Goal: Transaction & Acquisition: Purchase product/service

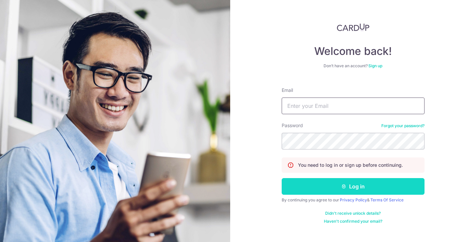
type input "celesteltx@gmail.com"
click at [334, 184] on button "Log in" at bounding box center [353, 186] width 143 height 17
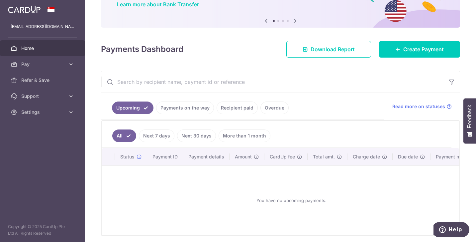
scroll to position [66, 0]
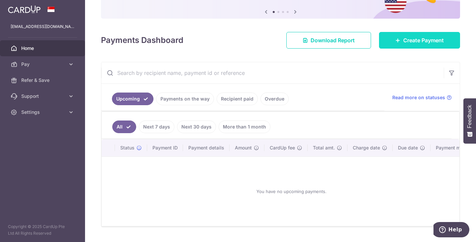
click at [405, 42] on span "Create Payment" at bounding box center [423, 40] width 41 height 8
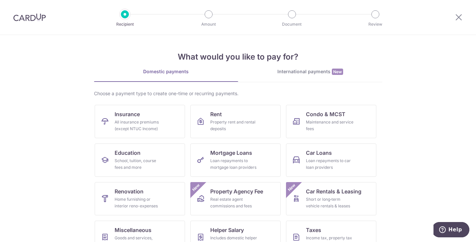
drag, startPoint x: 448, startPoint y: 128, endPoint x: 432, endPoint y: 129, distance: 16.7
click at [448, 128] on section "What would you like to pay for? Domestic payments International payments New Ch…" at bounding box center [238, 138] width 476 height 207
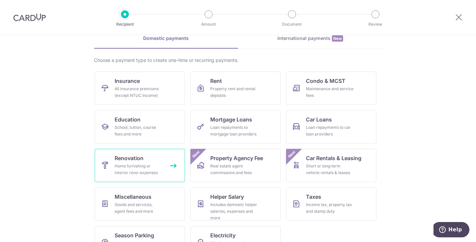
click at [138, 165] on div "Home furnishing or interior reno-expenses" at bounding box center [139, 168] width 48 height 13
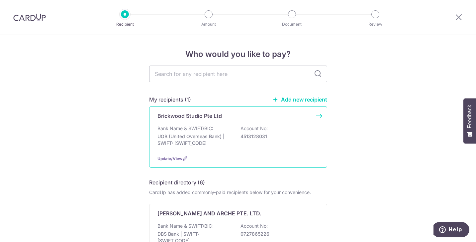
click at [212, 123] on div "Brickwood Studio Pte Ltd Bank Name & SWIFT/BIC: UOB (United Overseas Bank) | SW…" at bounding box center [238, 136] width 178 height 61
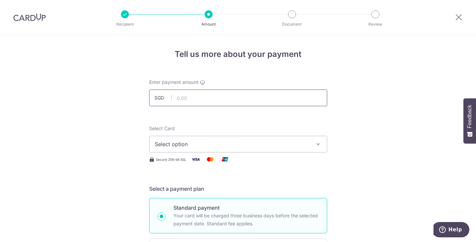
click at [194, 98] on input "text" at bounding box center [238, 97] width 178 height 17
click at [175, 143] on span "Select option" at bounding box center [232, 144] width 155 height 8
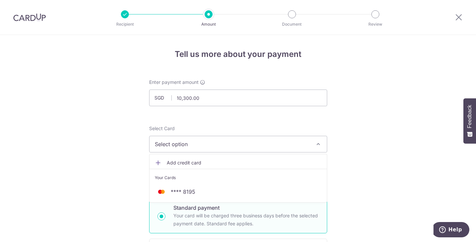
click at [176, 159] on link "Add credit card" at bounding box center [238, 163] width 177 height 12
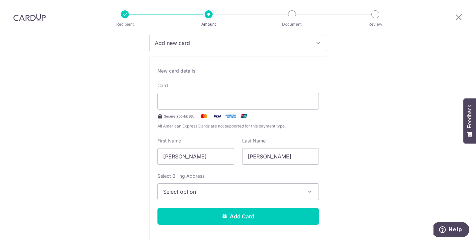
scroll to position [100, 0]
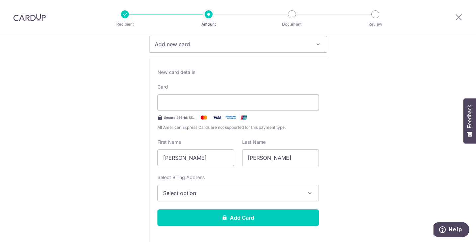
click at [210, 193] on span "Select option" at bounding box center [232, 193] width 138 height 8
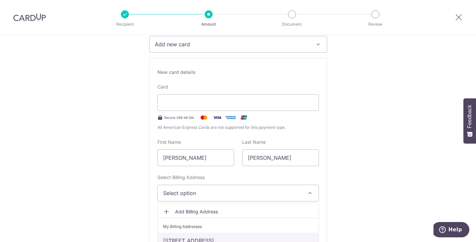
click at [208, 239] on link "13 Holland Drive, 17-38, Singapore, Singapore-271013" at bounding box center [238, 240] width 161 height 16
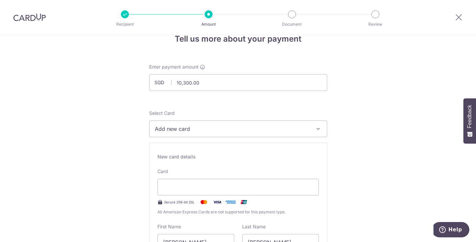
scroll to position [0, 0]
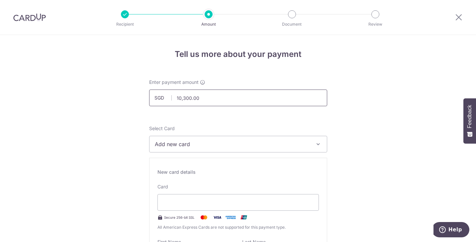
click at [201, 96] on input "10,300.00" at bounding box center [238, 97] width 178 height 17
drag, startPoint x: 214, startPoint y: 95, endPoint x: 159, endPoint y: 95, distance: 54.5
click at [159, 95] on div "SGD 10,300.50 10300.50" at bounding box center [238, 97] width 178 height 17
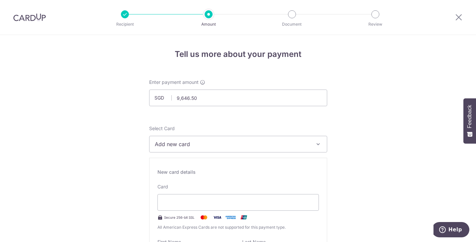
type input "9,646.50"
click at [185, 144] on span "Add new card" at bounding box center [232, 144] width 155 height 8
drag, startPoint x: 86, startPoint y: 147, endPoint x: 105, endPoint y: 148, distance: 19.6
click at [190, 145] on span "Add new card" at bounding box center [232, 144] width 155 height 8
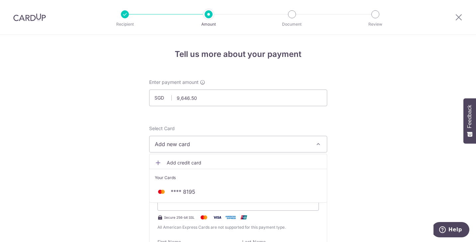
click at [171, 167] on link "Add credit card" at bounding box center [238, 163] width 177 height 12
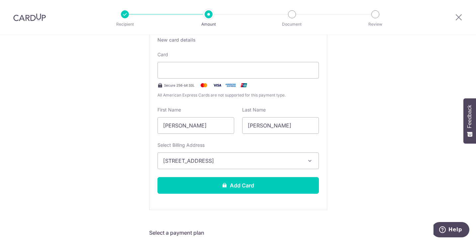
scroll to position [133, 0]
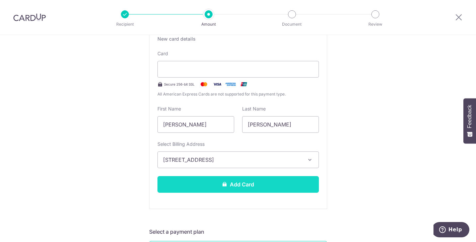
click at [262, 181] on button "Add Card" at bounding box center [239, 184] width 162 height 17
click at [205, 188] on button "Add Card" at bounding box center [239, 184] width 162 height 17
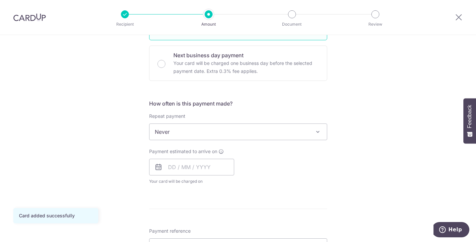
scroll to position [199, 0]
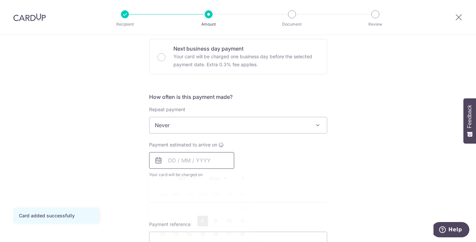
click at [169, 161] on input "text" at bounding box center [191, 160] width 85 height 17
click at [332, 164] on div "Tell us more about your payment Enter payment amount SGD 9,646.50 9646.50 Card …" at bounding box center [238, 159] width 476 height 646
click at [332, 169] on div "Tell us more about your payment Enter payment amount SGD 9,646.50 9646.50 Card …" at bounding box center [238, 159] width 476 height 646
click at [301, 169] on div "Payment estimated to arrive on Prev Next Oct Nov Dec 2025 2026 2027 2028 2029 2…" at bounding box center [238, 159] width 186 height 37
click at [169, 157] on input "text" at bounding box center [191, 160] width 85 height 17
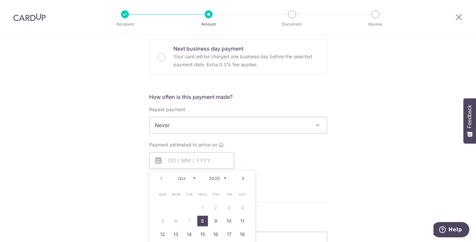
click at [198, 221] on link "8" at bounding box center [202, 220] width 11 height 11
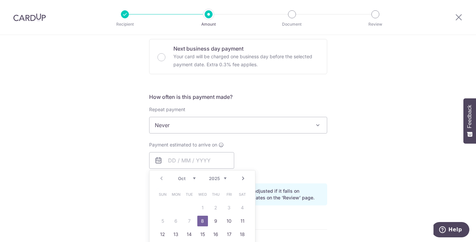
type input "[DATE]"
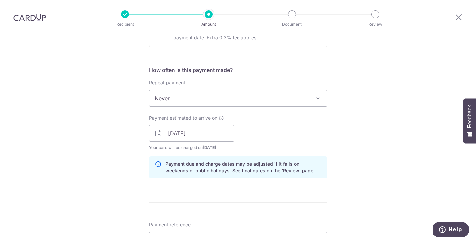
scroll to position [233, 0]
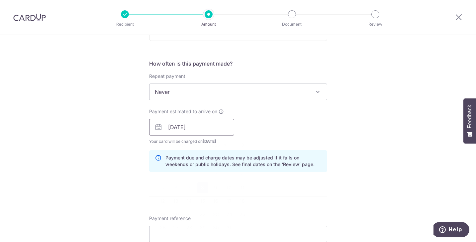
click at [203, 129] on input "[DATE]" at bounding box center [191, 127] width 85 height 17
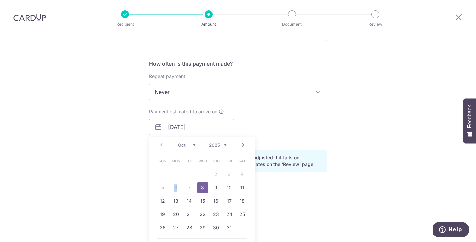
click at [175, 185] on table "Sun Mon Tue Wed Thu Fri Sat 1 2 3 4 5 6 7 8 9 10 11 12 13 14 15 16 17 18 19 20 …" at bounding box center [202, 194] width 93 height 80
click at [182, 186] on table "Sun Mon Tue Wed Thu Fri Sat 1 2 3 4 5 6 7 8 9 10 11 12 13 14 15 16 17 18 19 20 …" at bounding box center [202, 194] width 93 height 80
click at [191, 186] on table "Sun Mon Tue Wed Thu Fri Sat 1 2 3 4 5 6 7 8 9 10 11 12 13 14 15 16 17 18 19 20 …" at bounding box center [202, 194] width 93 height 80
click at [199, 187] on link "8" at bounding box center [202, 187] width 11 height 11
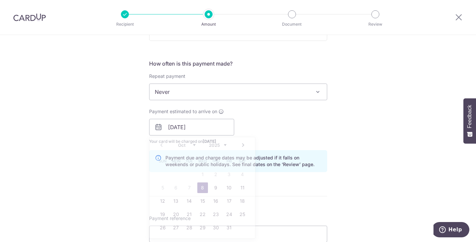
click at [302, 179] on form "Enter payment amount SGD 9,646.50 9646.50 Card added successfully Select Card *…" at bounding box center [238, 145] width 178 height 598
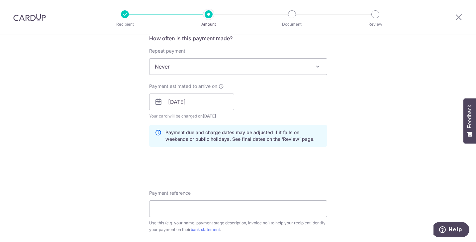
scroll to position [266, 0]
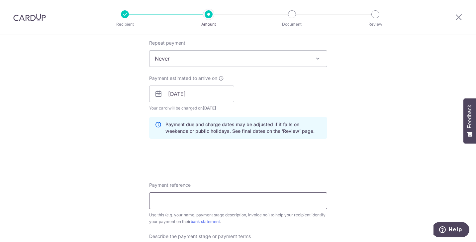
click at [201, 200] on input "Payment reference" at bounding box center [238, 200] width 178 height 17
type input "[STREET_ADDRESS]"
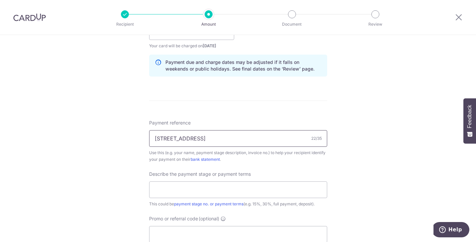
scroll to position [366, 0]
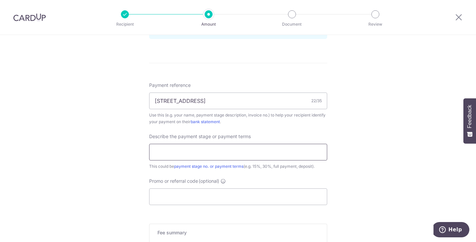
click at [196, 153] on input "text" at bounding box center [238, 152] width 178 height 17
click at [178, 149] on input "VO" at bounding box center [238, 152] width 178 height 17
click at [230, 150] on input "VO8" at bounding box center [238, 152] width 178 height 17
type input "VO8,VO12 and VO11"
click at [224, 199] on input "Promo or referral code (optional)" at bounding box center [238, 196] width 178 height 17
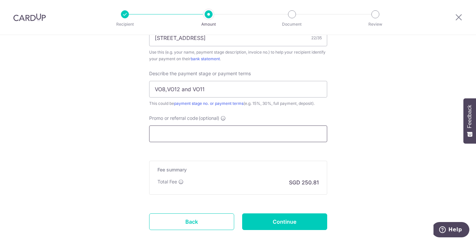
scroll to position [432, 0]
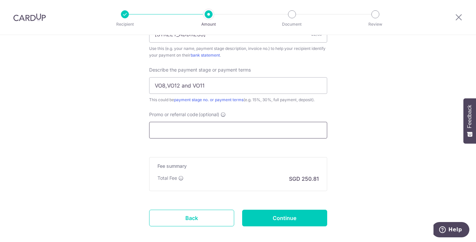
paste input "OCBC90N155"
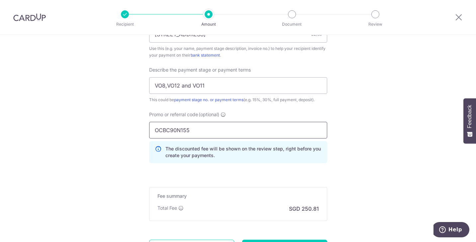
type input "OCBC90N155"
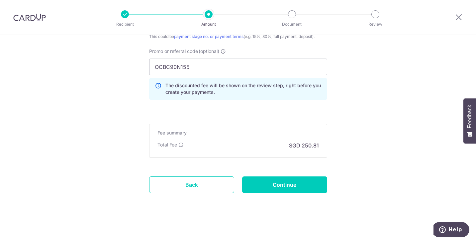
scroll to position [496, 0]
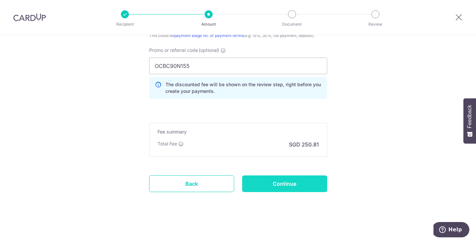
click at [272, 182] on input "Continue" at bounding box center [284, 183] width 85 height 17
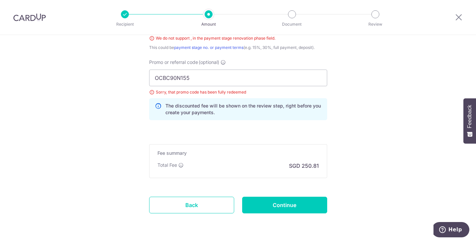
scroll to position [427, 0]
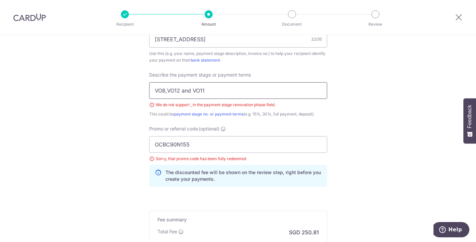
drag, startPoint x: 222, startPoint y: 90, endPoint x: 141, endPoint y: 96, distance: 80.6
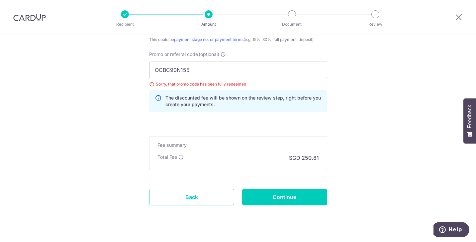
scroll to position [515, 0]
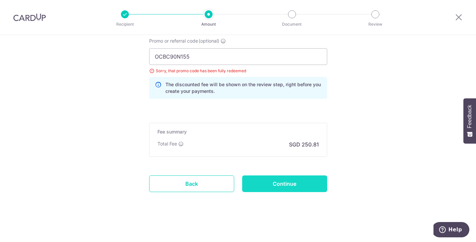
type input "VO81112"
click at [295, 181] on input "Continue" at bounding box center [284, 183] width 85 height 17
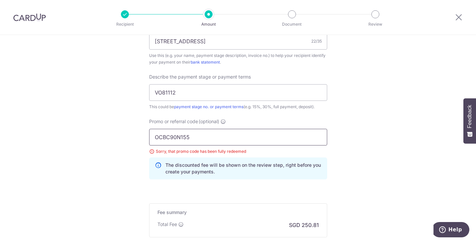
scroll to position [472, 0]
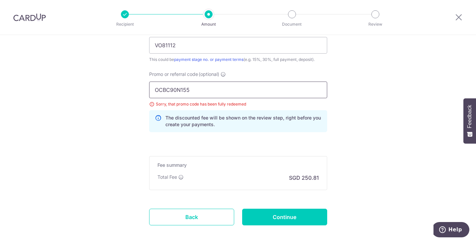
drag, startPoint x: 203, startPoint y: 89, endPoint x: 99, endPoint y: 89, distance: 104.3
click at [193, 89] on input "OCBC90N155" at bounding box center [238, 89] width 178 height 17
drag, startPoint x: 193, startPoint y: 89, endPoint x: 121, endPoint y: 91, distance: 72.1
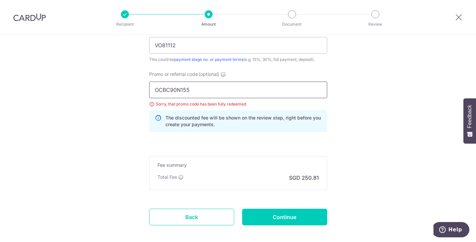
paste input "V"
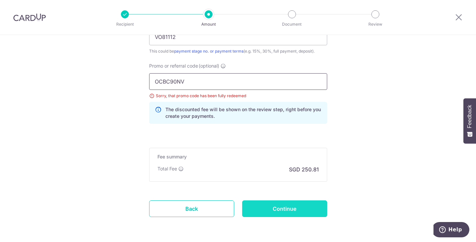
scroll to position [505, 0]
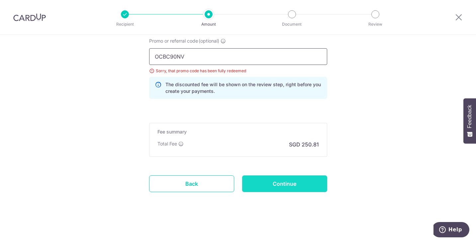
type input "OCBC90NV"
click at [314, 183] on input "Continue" at bounding box center [284, 183] width 85 height 17
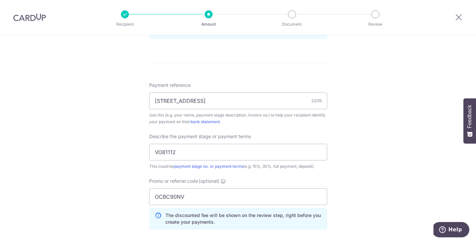
scroll to position [465, 0]
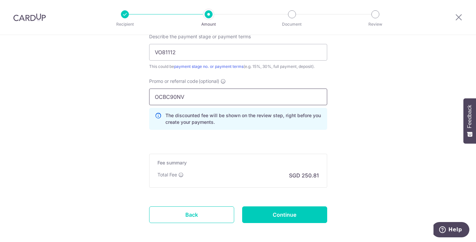
click at [188, 96] on input "OCBC90NV" at bounding box center [238, 96] width 178 height 17
type input "OCBC9015"
click at [272, 216] on input "Continue" at bounding box center [284, 214] width 85 height 17
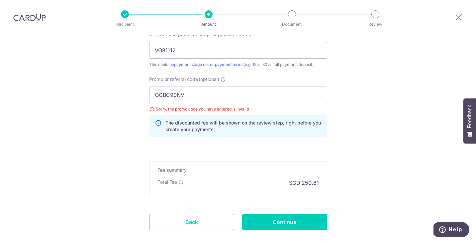
scroll to position [439, 0]
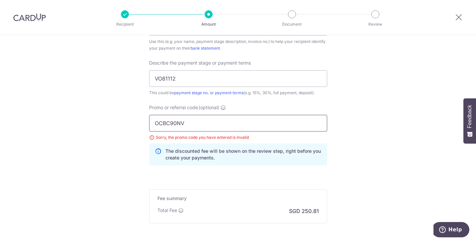
click at [202, 124] on input "OCBC90NV" at bounding box center [238, 123] width 178 height 17
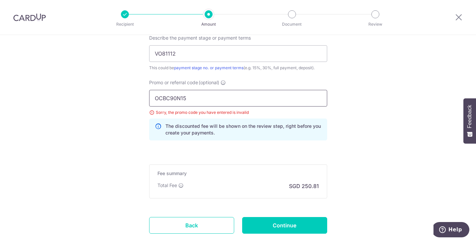
scroll to position [472, 0]
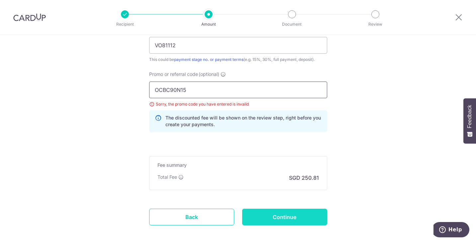
type input "OCBC90N15"
click at [276, 216] on input "Continue" at bounding box center [284, 216] width 85 height 17
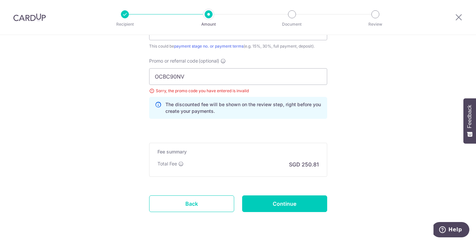
scroll to position [439, 0]
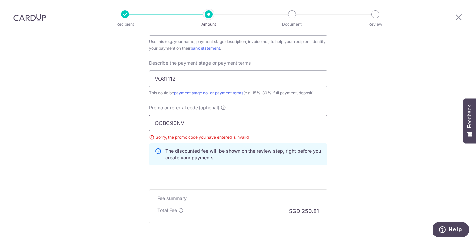
click at [210, 117] on input "OCBC90NV" at bounding box center [238, 123] width 178 height 17
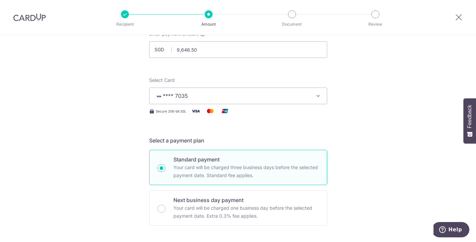
scroll to position [40, 0]
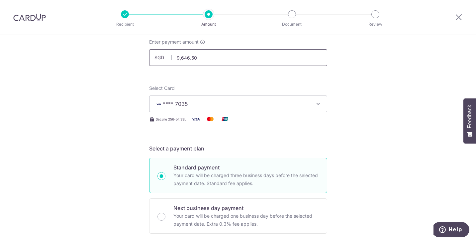
click at [209, 58] on input "9,646.50" at bounding box center [238, 57] width 178 height 17
drag, startPoint x: 207, startPoint y: 56, endPoint x: 164, endPoint y: 59, distance: 43.3
click at [164, 59] on div "SGD 9,646.50 9646.50" at bounding box center [238, 57] width 178 height 17
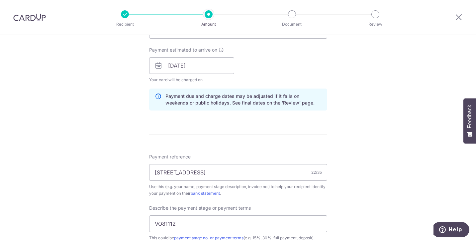
scroll to position [306, 0]
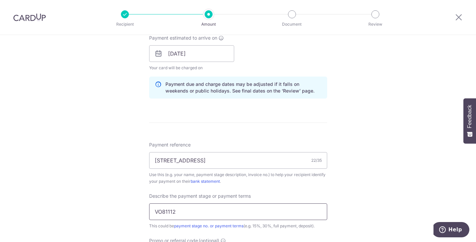
click at [180, 211] on input "VO81112" at bounding box center [238, 211] width 178 height 17
type input "4,905.00"
drag, startPoint x: 180, startPoint y: 211, endPoint x: 135, endPoint y: 209, distance: 45.9
click at [135, 209] on div "Tell us more about your payment Enter payment amount SGD 4,905.00 4905.00 Selec…" at bounding box center [238, 85] width 476 height 712
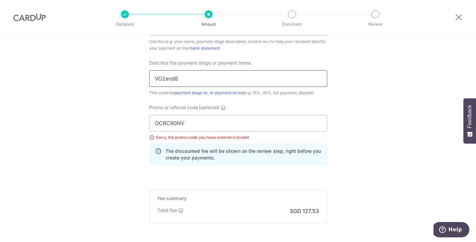
scroll to position [472, 0]
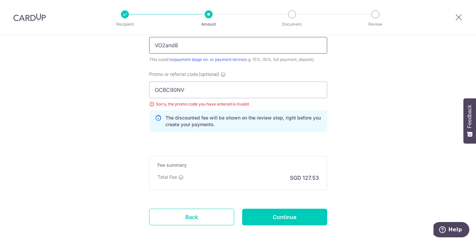
click at [163, 44] on input "VO2and8" at bounding box center [238, 45] width 178 height 17
click at [174, 45] on input "VO2 and8" at bounding box center [238, 45] width 178 height 17
type input "VO2 and 8"
click at [197, 91] on input "OCBC90NV" at bounding box center [238, 89] width 178 height 17
drag, startPoint x: 192, startPoint y: 88, endPoint x: 110, endPoint y: 85, distance: 82.1
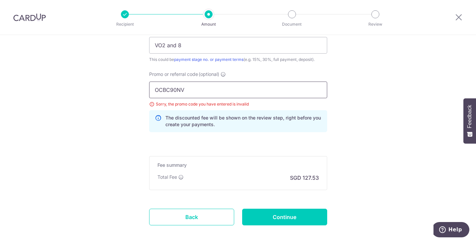
type input "MILELION"
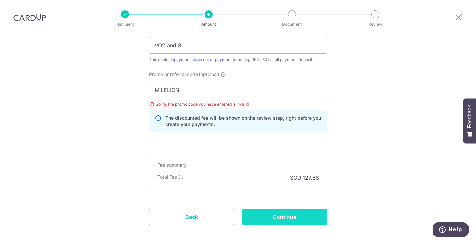
click at [285, 218] on input "Continue" at bounding box center [284, 216] width 85 height 17
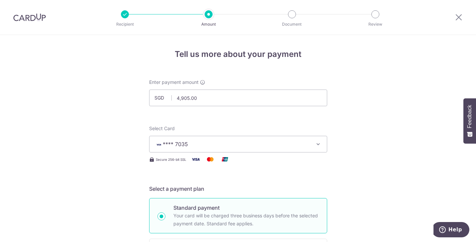
click at [308, 143] on button "**** 7035" at bounding box center [238, 144] width 178 height 17
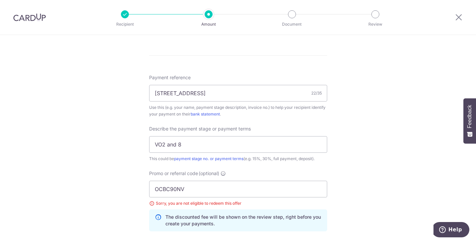
scroll to position [399, 0]
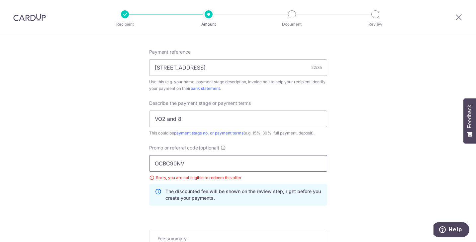
drag, startPoint x: 200, startPoint y: 163, endPoint x: 130, endPoint y: 164, distance: 70.1
paste input "MILELION"
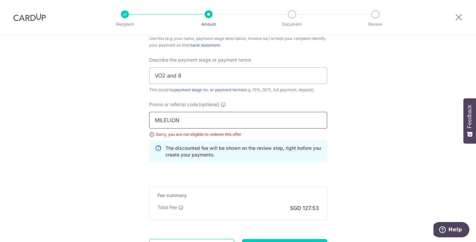
scroll to position [498, 0]
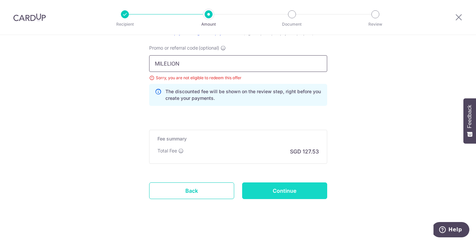
type input "MILELION"
click at [263, 184] on input "Continue" at bounding box center [284, 190] width 85 height 17
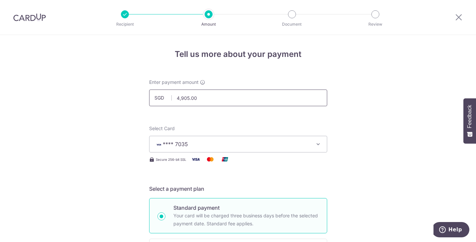
drag, startPoint x: 199, startPoint y: 98, endPoint x: 174, endPoint y: 99, distance: 25.3
click at [174, 99] on input "4,905.00" at bounding box center [238, 97] width 178 height 17
type input "34,771.00"
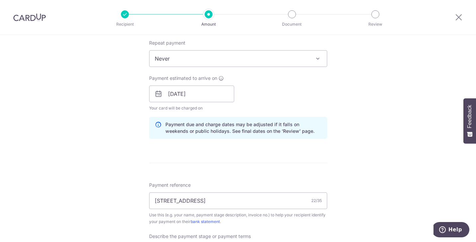
scroll to position [399, 0]
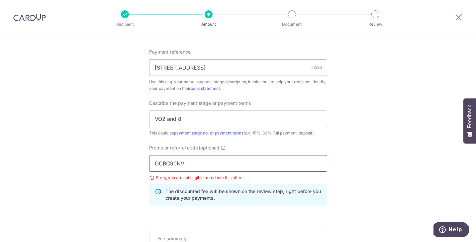
click at [197, 159] on input "OCBC90NV" at bounding box center [238, 163] width 178 height 17
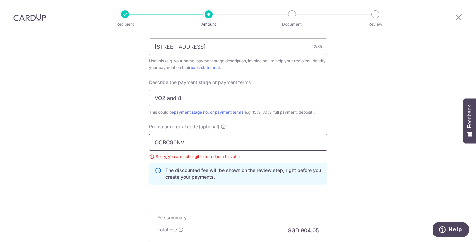
scroll to position [498, 0]
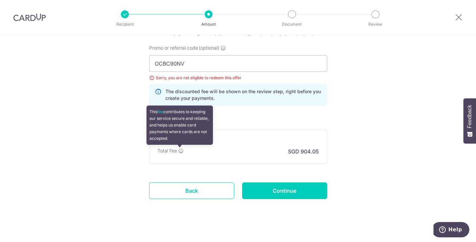
click at [181, 152] on icon at bounding box center [180, 150] width 5 height 5
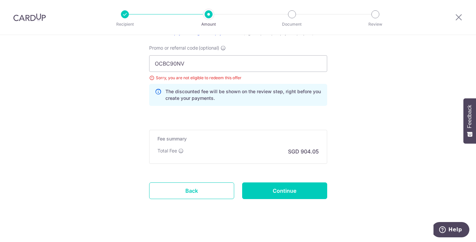
click at [298, 188] on input "Continue" at bounding box center [284, 190] width 85 height 17
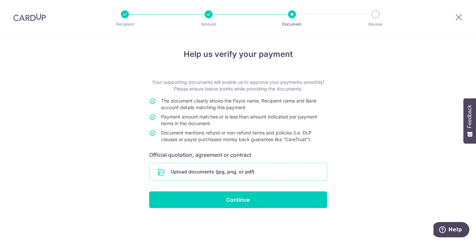
click at [230, 171] on input "file" at bounding box center [238, 171] width 177 height 17
click at [210, 16] on div at bounding box center [209, 14] width 8 height 8
click at [207, 14] on div at bounding box center [209, 14] width 8 height 8
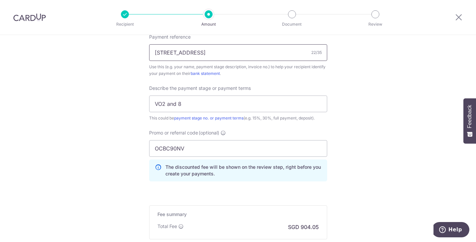
scroll to position [465, 0]
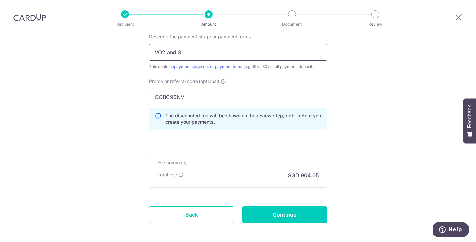
drag, startPoint x: 184, startPoint y: 53, endPoint x: 147, endPoint y: 50, distance: 38.0
type input "VO2 3 8 11 12"
click at [275, 216] on input "Continue" at bounding box center [284, 214] width 85 height 17
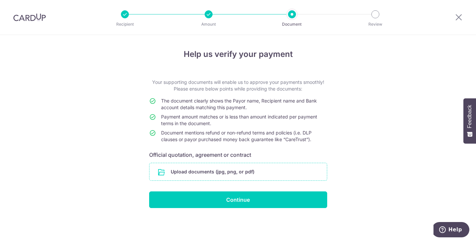
click at [192, 169] on input "file" at bounding box center [238, 171] width 177 height 17
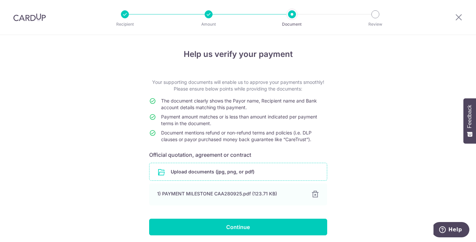
scroll to position [25, 0]
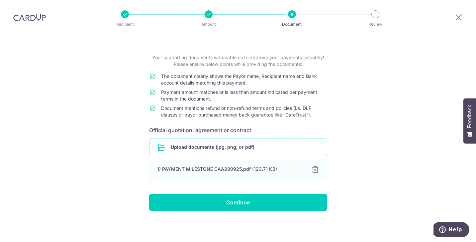
click at [228, 146] on input "file" at bounding box center [238, 146] width 177 height 17
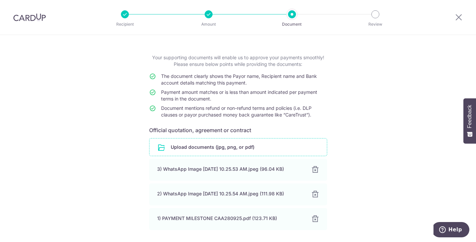
click at [229, 146] on input "file" at bounding box center [238, 146] width 177 height 17
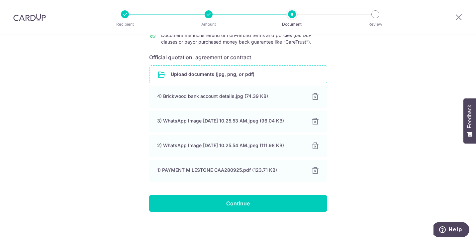
scroll to position [98, 0]
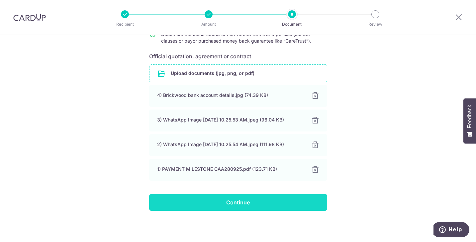
click at [251, 198] on input "Continue" at bounding box center [238, 202] width 178 height 17
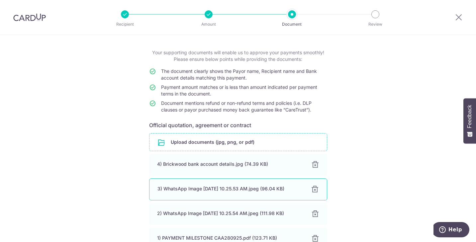
scroll to position [0, 0]
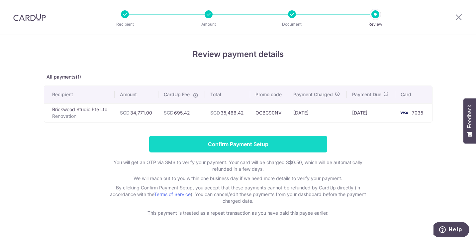
click at [211, 142] on input "Confirm Payment Setup" at bounding box center [238, 144] width 178 height 17
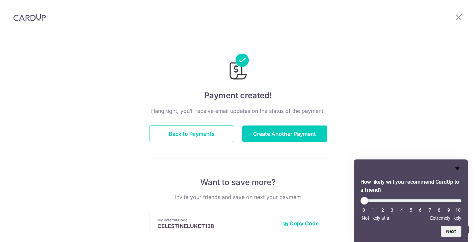
click at [459, 168] on icon "Hide survey" at bounding box center [458, 168] width 8 height 8
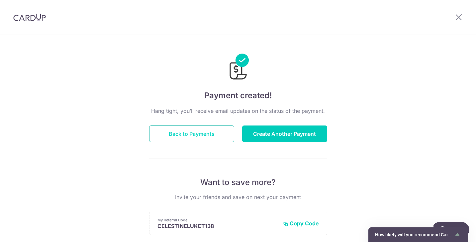
click at [218, 135] on button "Back to Payments" at bounding box center [191, 133] width 85 height 17
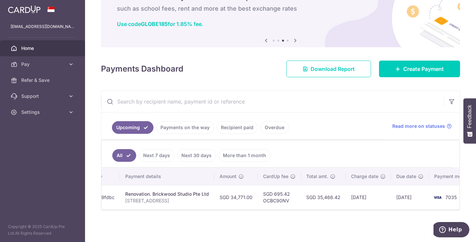
scroll to position [0, 104]
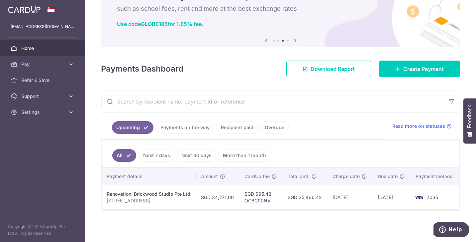
click at [319, 219] on div "× Pause Schedule Pause all future payments in this series Pause just this one p…" at bounding box center [280, 121] width 391 height 242
